Goal: Information Seeking & Learning: Find specific fact

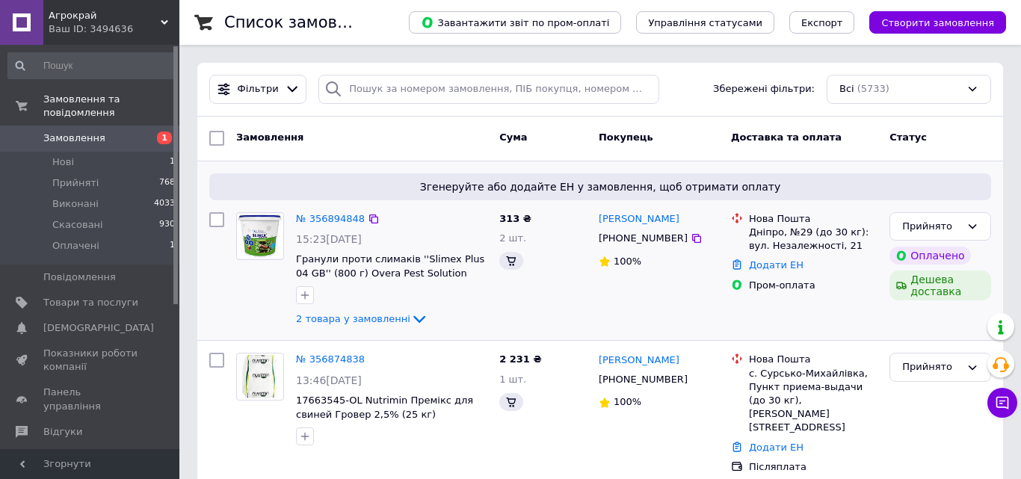
click at [328, 225] on div "№ 356894848" at bounding box center [331, 219] width 72 height 17
click at [330, 222] on link "№ 356894848" at bounding box center [330, 218] width 69 height 11
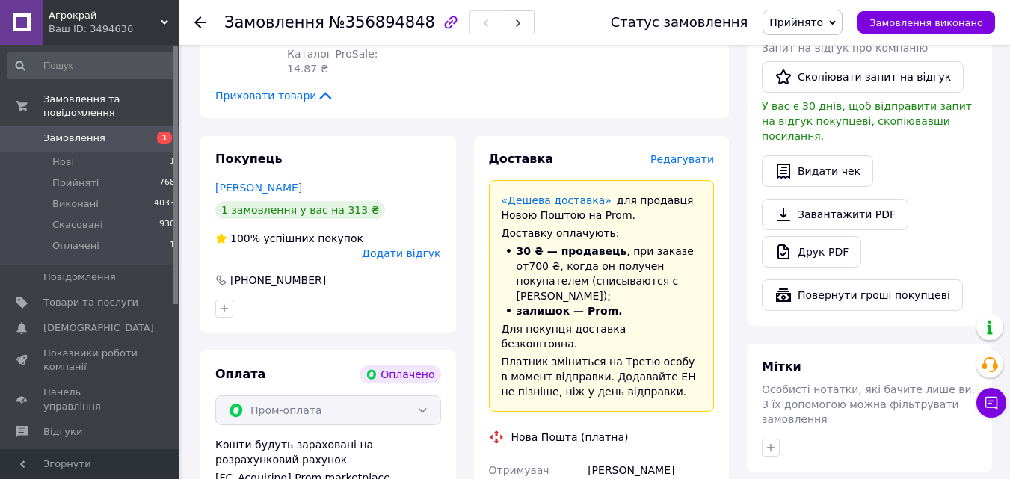
scroll to position [653, 0]
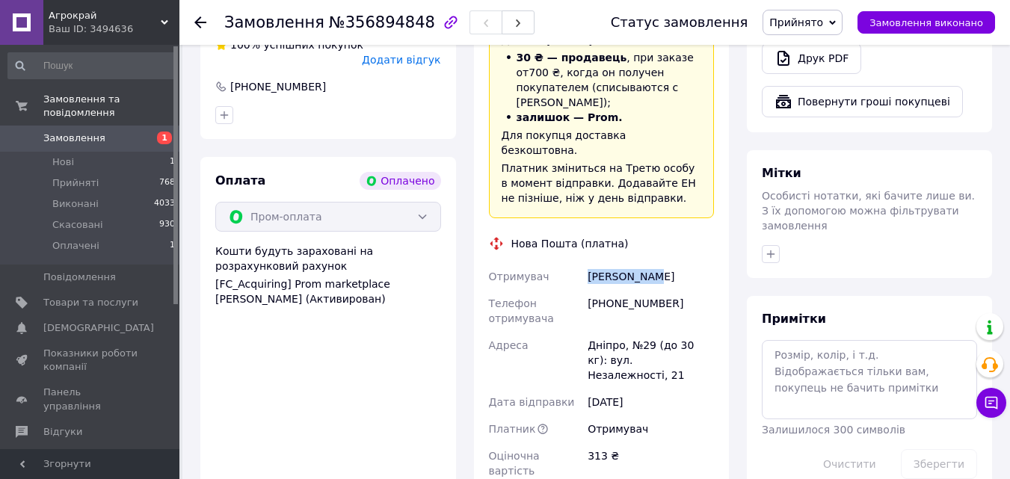
drag, startPoint x: 585, startPoint y: 185, endPoint x: 709, endPoint y: 176, distance: 124.4
click at [709, 263] on div "[PERSON_NAME]" at bounding box center [651, 276] width 132 height 27
copy div "[PERSON_NAME]"
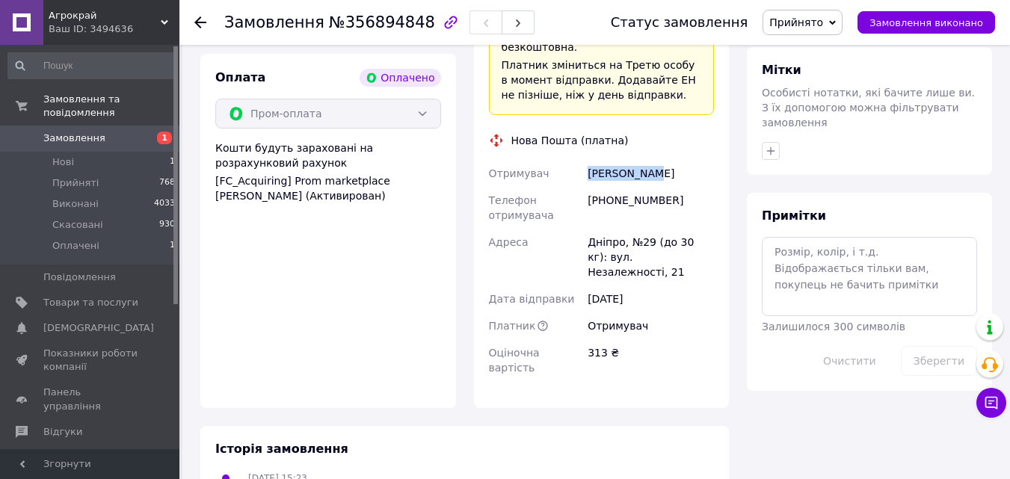
scroll to position [798, 0]
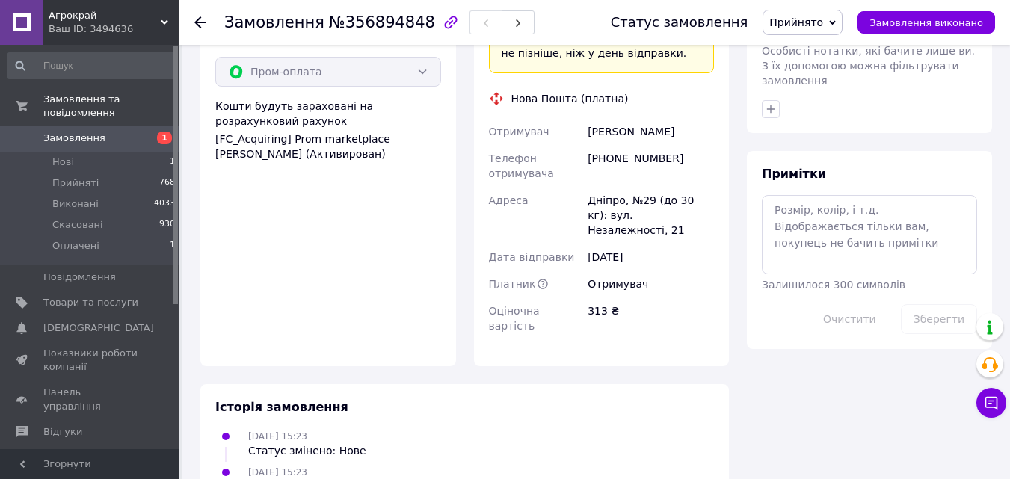
click at [588, 187] on div "Дніпро, №29 (до 30 кг): вул. Незалежності, 21" at bounding box center [651, 215] width 132 height 57
drag, startPoint x: 588, startPoint y: 105, endPoint x: 700, endPoint y: 136, distance: 117.0
click at [700, 187] on div "Дніпро, №29 (до 30 кг): вул. Незалежності, 21" at bounding box center [651, 215] width 132 height 57
copy div "Дніпро, №29 (до 30 кг): вул. Незалежності, 21"
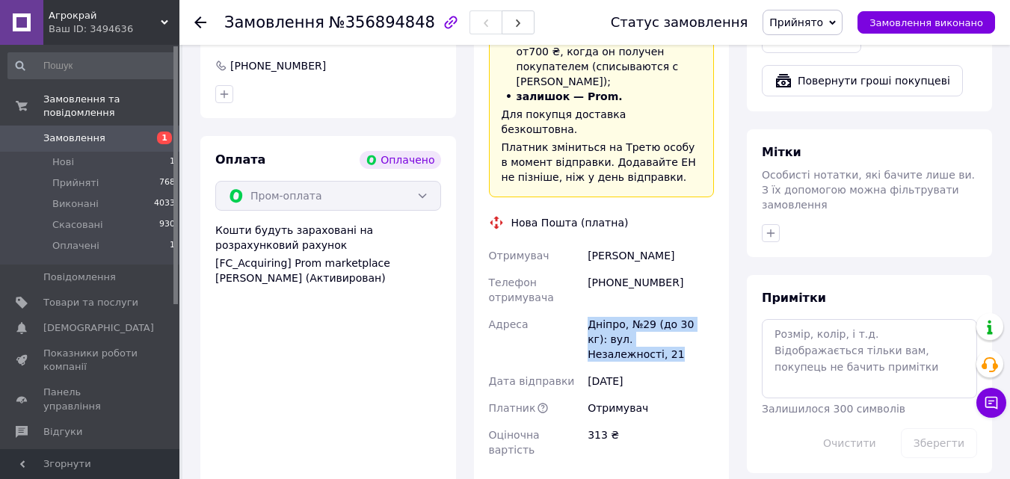
scroll to position [649, 0]
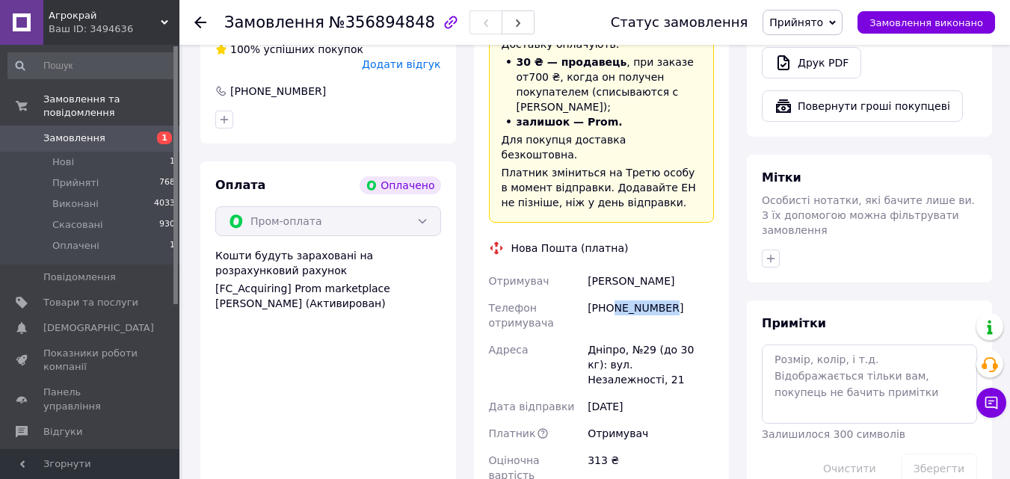
drag, startPoint x: 609, startPoint y: 218, endPoint x: 626, endPoint y: 224, distance: 17.3
click at [682, 295] on div "[PHONE_NUMBER]" at bounding box center [651, 316] width 132 height 42
drag, startPoint x: 606, startPoint y: 219, endPoint x: 706, endPoint y: 209, distance: 100.0
click at [706, 295] on div "[PHONE_NUMBER]" at bounding box center [651, 316] width 132 height 42
copy div "0503203884"
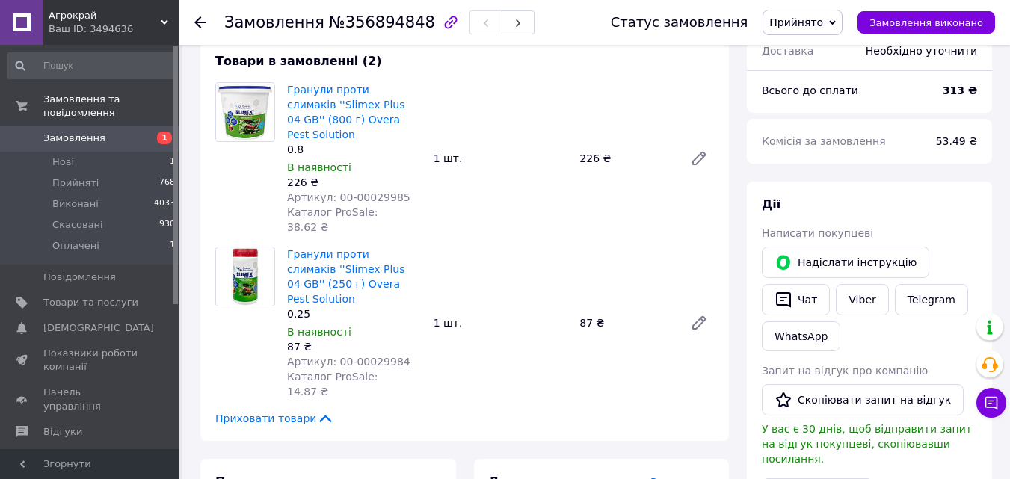
scroll to position [126, 0]
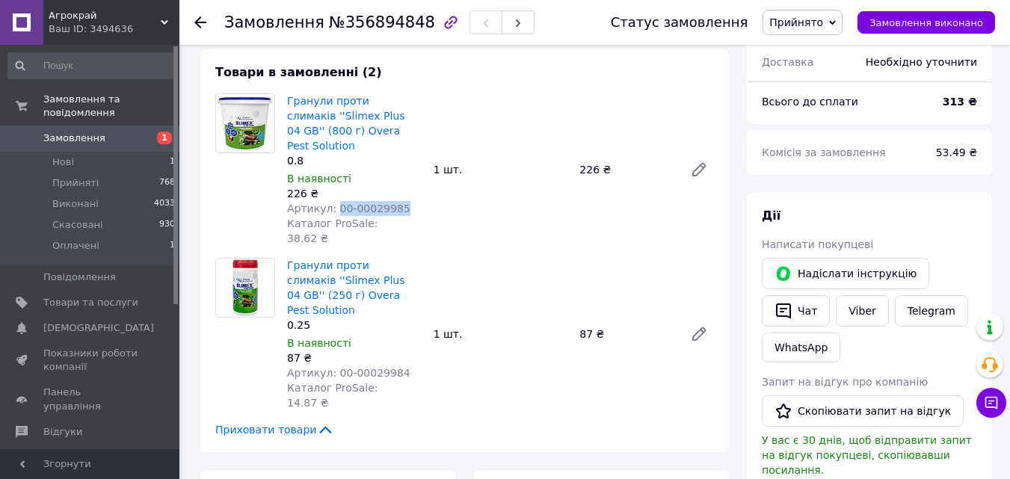
drag, startPoint x: 331, startPoint y: 191, endPoint x: 428, endPoint y: 196, distance: 97.3
click at [428, 196] on div "Гранули проти слимаків ''Slimex Plus 04 GB'' (800 г) Overa Pest Solution 0.8 В …" at bounding box center [500, 169] width 439 height 158
copy span "00-00029985"
drag, startPoint x: 371, startPoint y: 327, endPoint x: 410, endPoint y: 328, distance: 39.6
click at [410, 366] on div "Артикул: 00-00029984" at bounding box center [354, 373] width 135 height 15
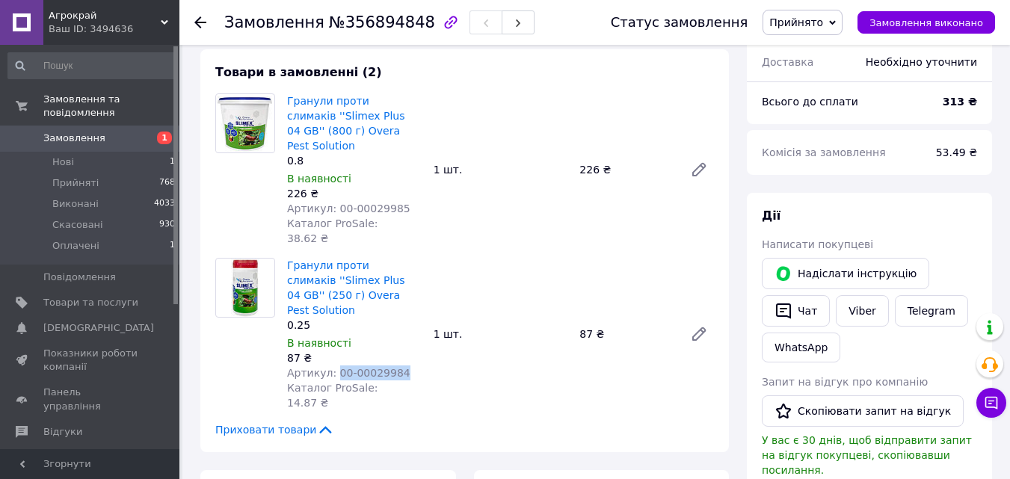
copy span "00-00029984"
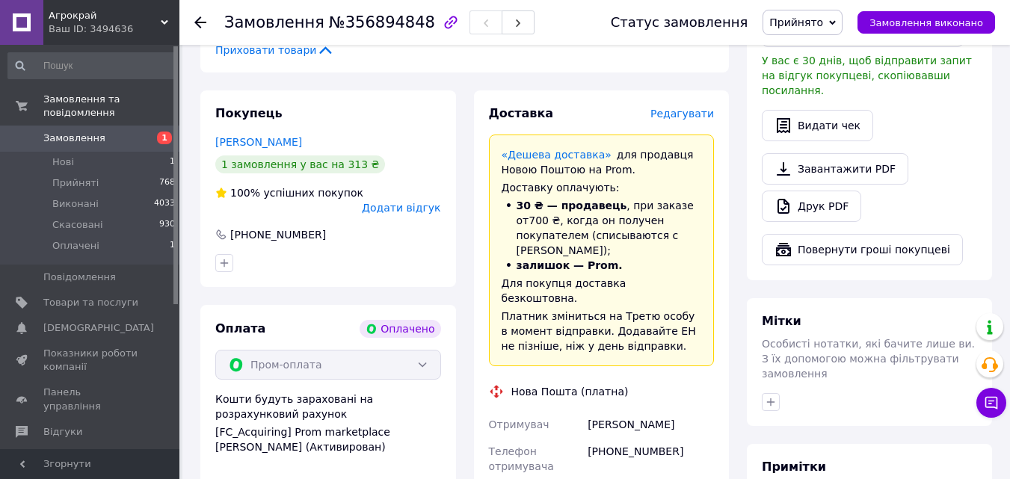
scroll to position [523, 0]
